Goal: Find specific page/section: Find specific page/section

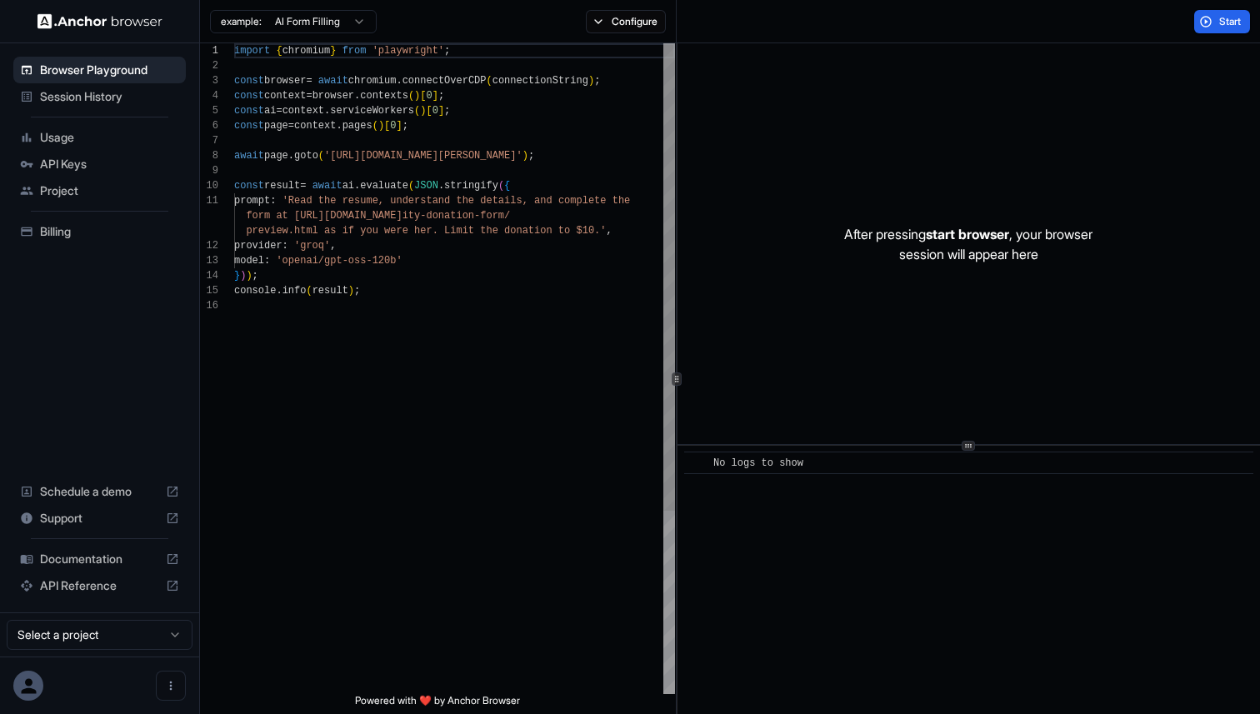
scroll to position [150, 0]
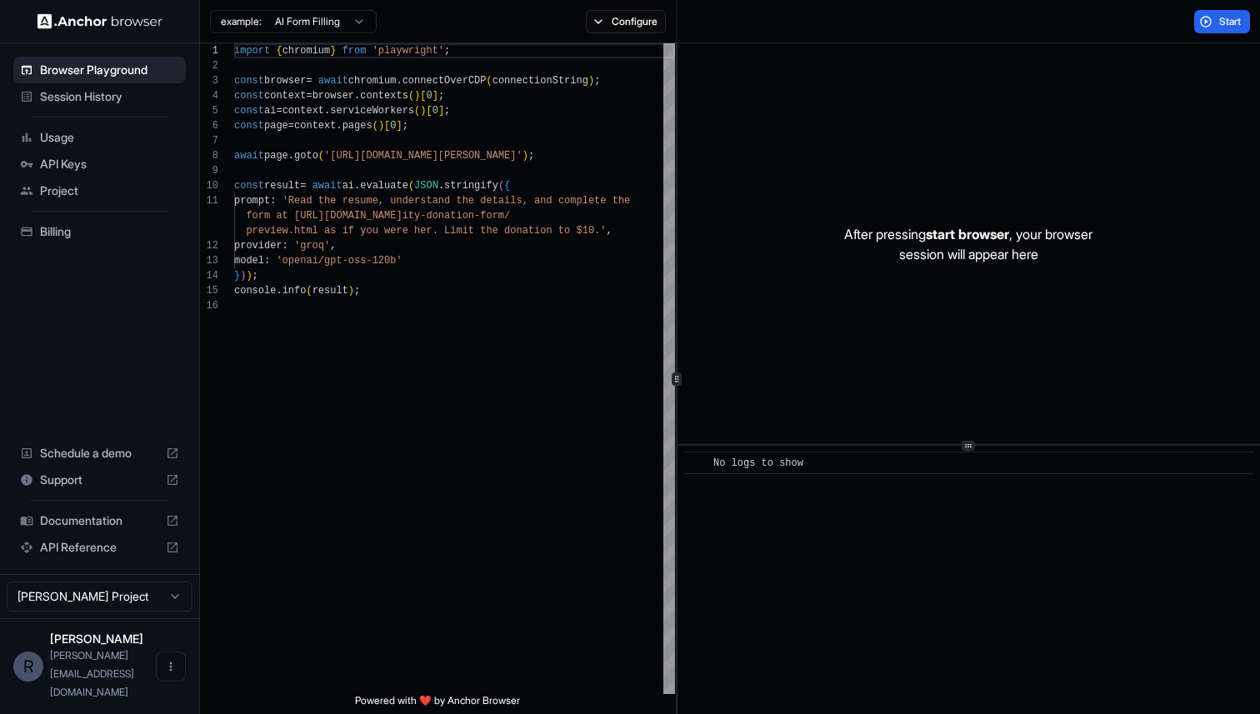
click at [92, 98] on span "Session History" at bounding box center [109, 96] width 139 height 17
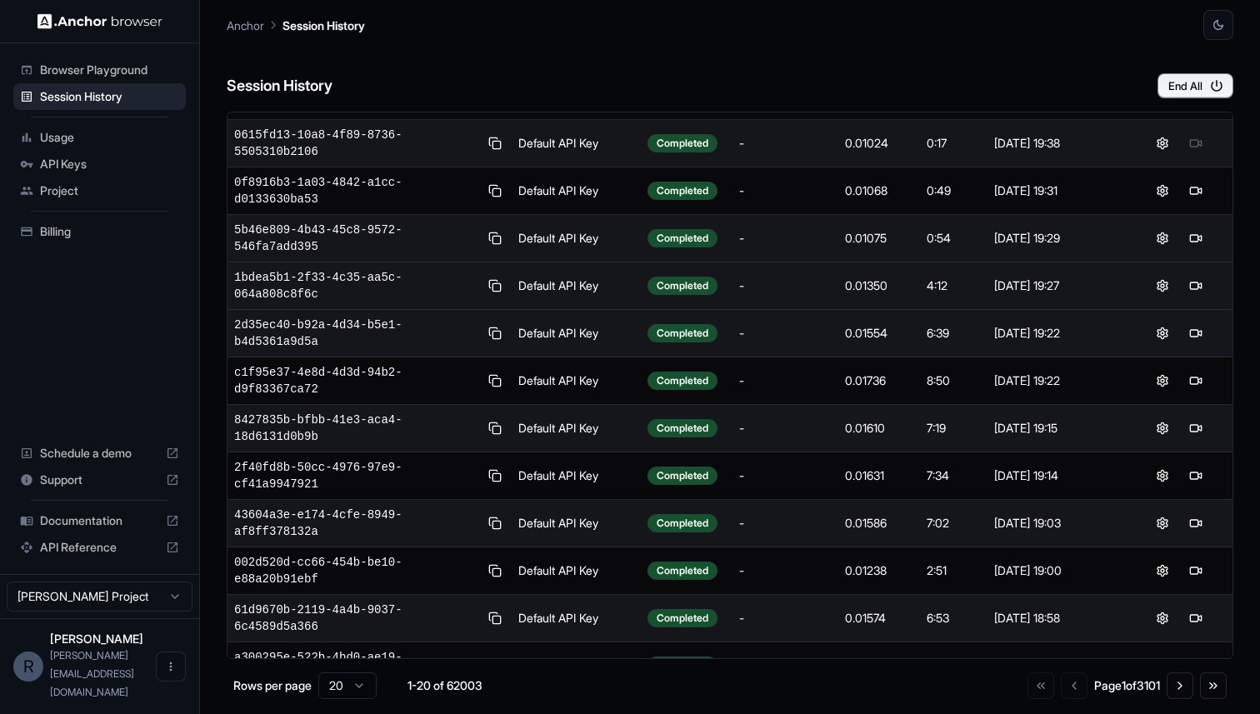
scroll to position [439, 0]
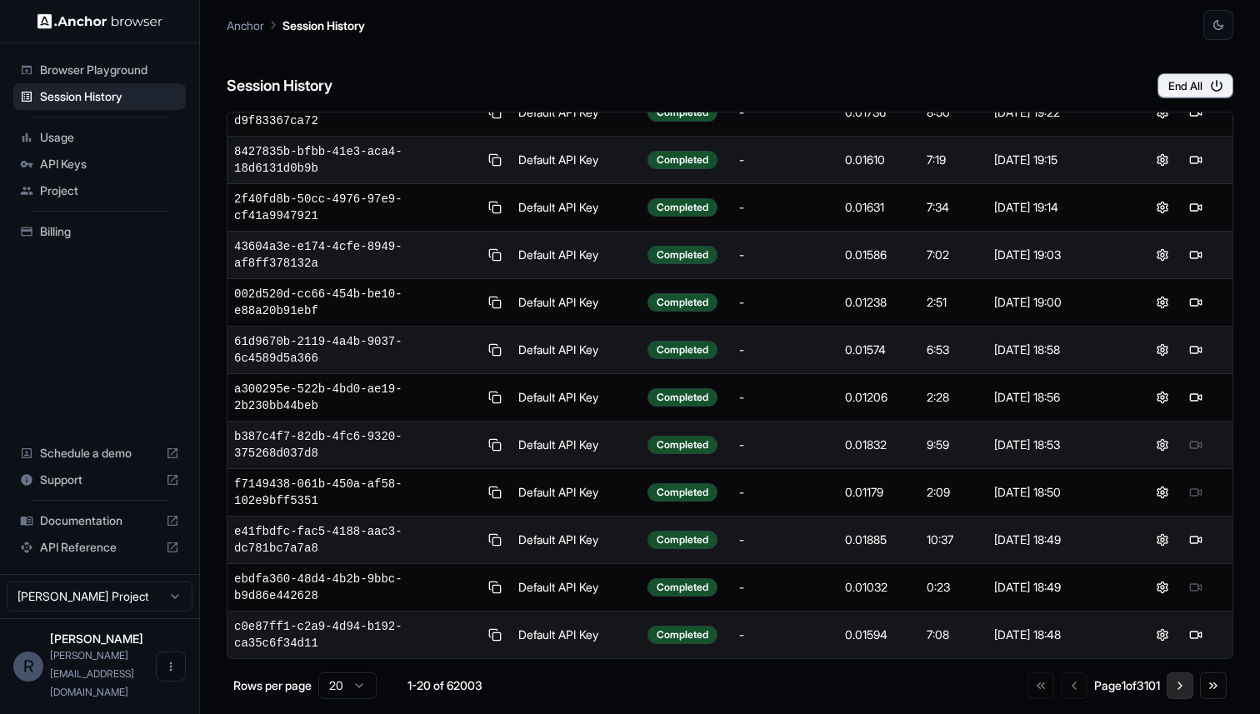
click at [1180, 689] on button "Go to next page" at bounding box center [1180, 686] width 27 height 27
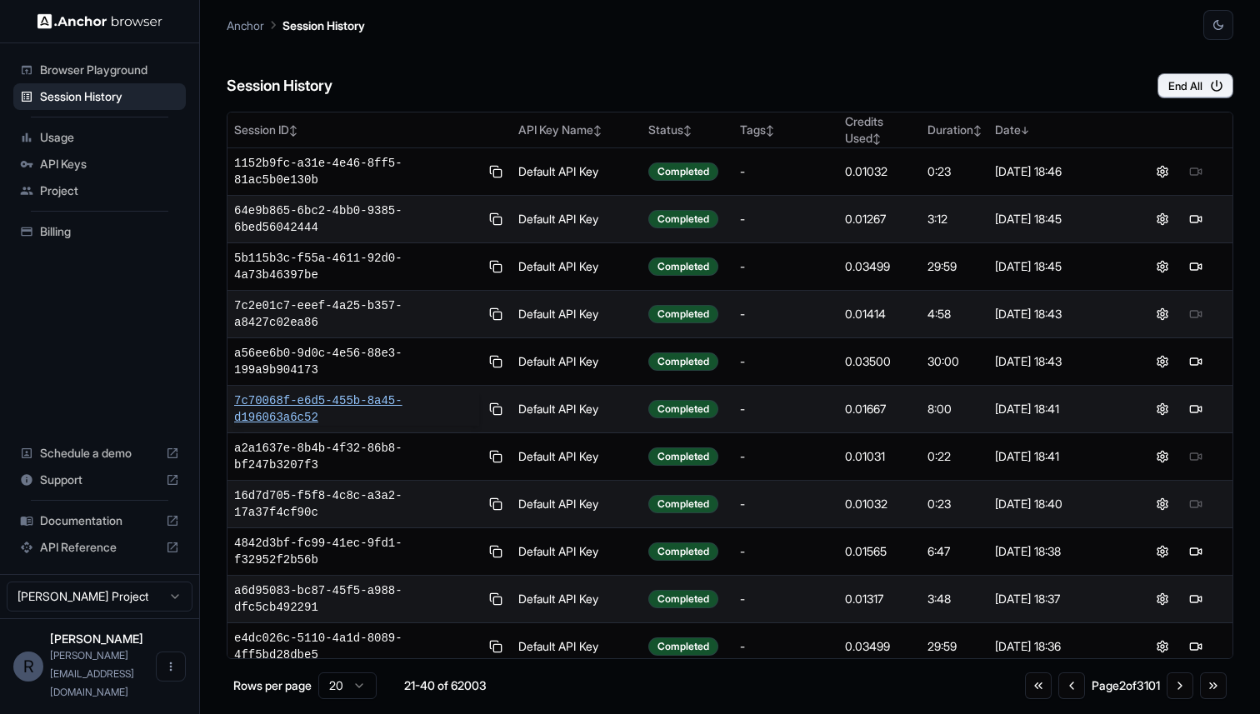
click at [321, 404] on span "7c70068f-e6d5-455b-8a45-d196063a6c52" at bounding box center [356, 409] width 245 height 33
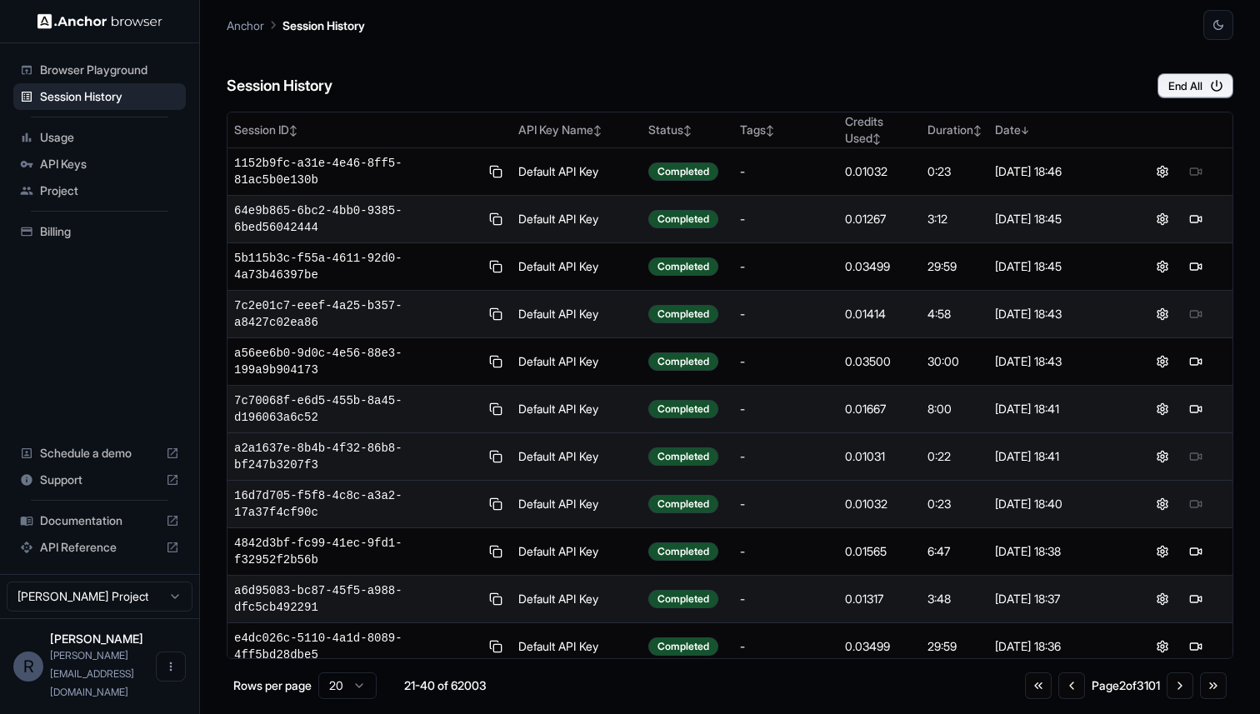
click at [1053, 464] on div "Sep 18, 2025, 18:41" at bounding box center [1057, 456] width 124 height 17
click at [338, 442] on span "a2a1637e-8b4b-4f32-86b8-bf247b3207f3" at bounding box center [356, 456] width 245 height 33
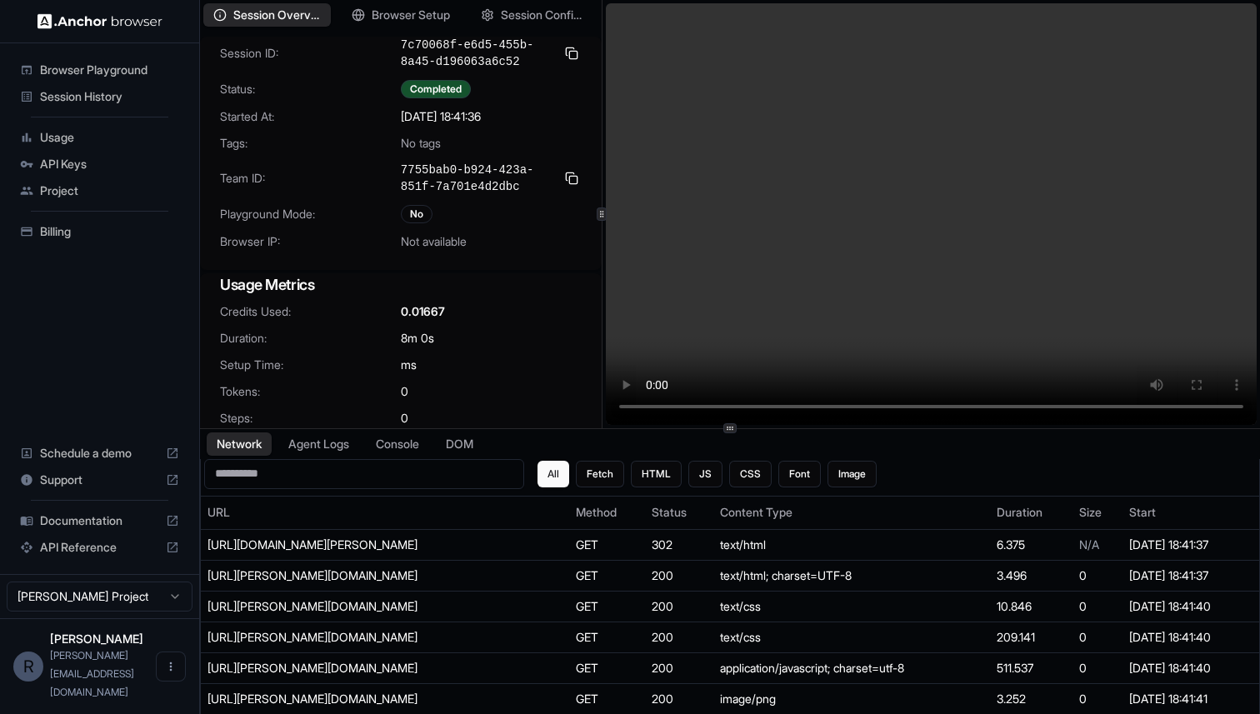
click at [602, 302] on div at bounding box center [602, 214] width 1 height 428
